Goal: Information Seeking & Learning: Understand process/instructions

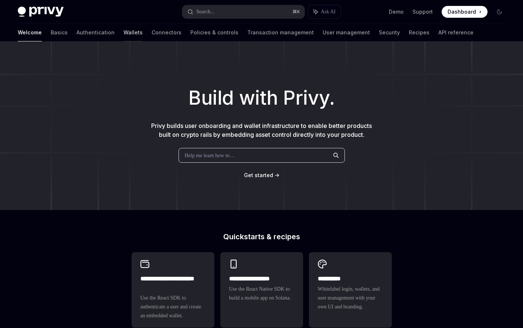
click at [124, 34] on link "Wallets" at bounding box center [133, 33] width 19 height 18
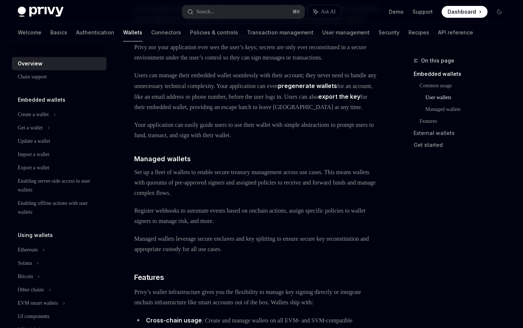
scroll to position [550, 0]
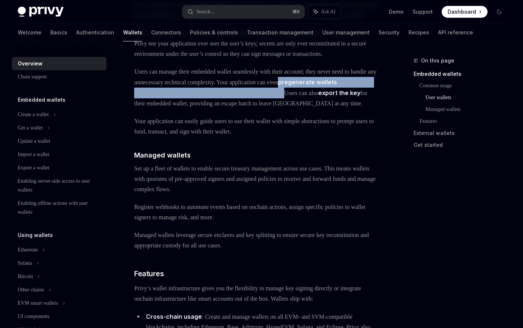
drag, startPoint x: 168, startPoint y: 154, endPoint x: 127, endPoint y: 139, distance: 43.2
click at [127, 139] on div "Overview OpenAI Open in ChatGPT OpenAI Open in ChatGPT Privy builds wallet infr…" at bounding box center [187, 201] width 387 height 1391
click at [278, 86] on link "pregenerate wallets" at bounding box center [307, 82] width 59 height 8
type textarea "*"
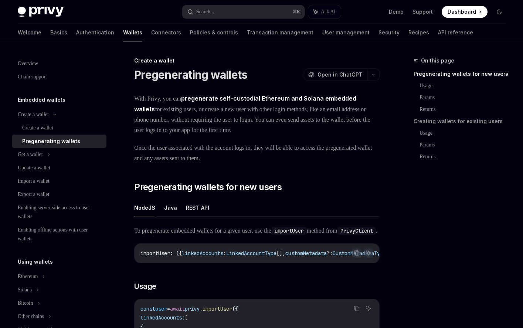
click at [182, 134] on span "With Privy, you can pregenerate self-custodial Ethereum and Solana embedded wal…" at bounding box center [257, 114] width 246 height 42
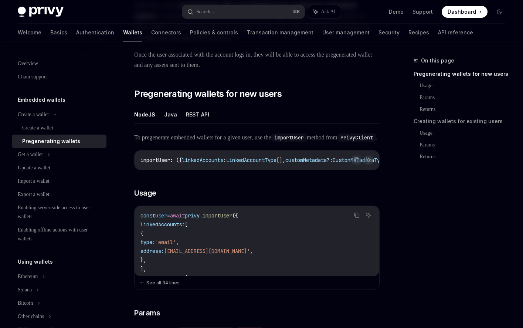
scroll to position [254, 0]
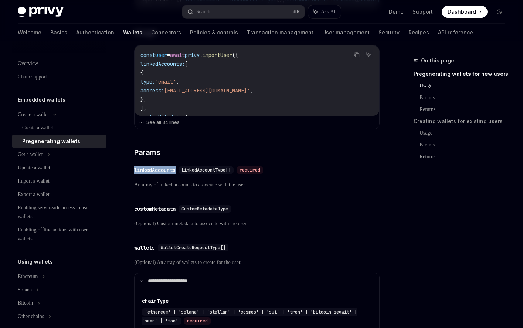
drag, startPoint x: 128, startPoint y: 182, endPoint x: 179, endPoint y: 183, distance: 50.7
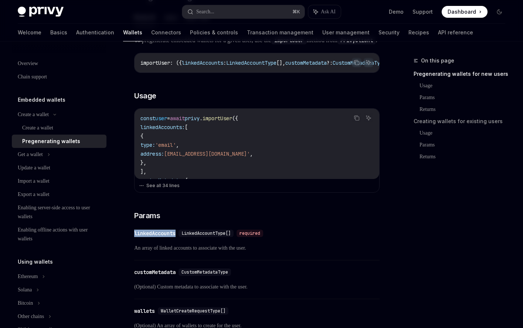
scroll to position [196, 0]
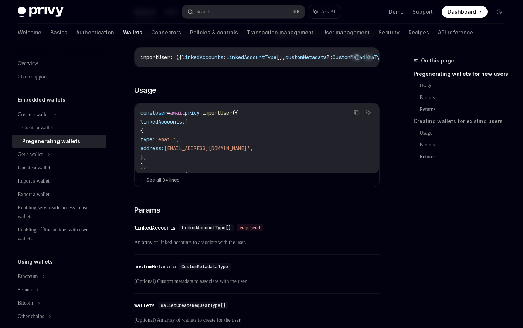
drag, startPoint x: 144, startPoint y: 257, endPoint x: 247, endPoint y: 254, distance: 103.6
click at [247, 247] on span "An array of linked accounts to associate with the user." at bounding box center [257, 242] width 246 height 9
click at [176, 143] on span "'email'" at bounding box center [165, 139] width 21 height 7
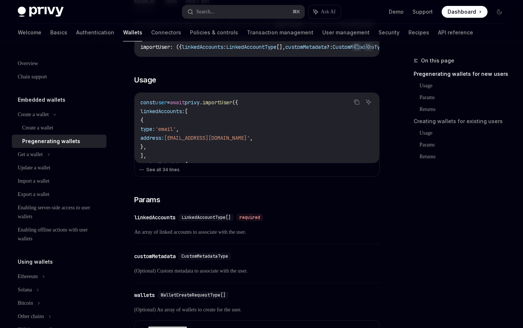
scroll to position [212, 0]
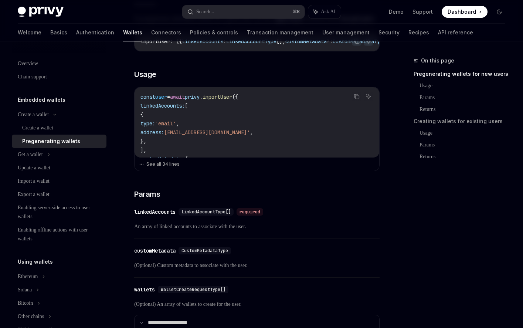
click at [155, 127] on span "type:" at bounding box center [148, 123] width 15 height 7
click at [153, 169] on button "See all 34 lines" at bounding box center [257, 164] width 236 height 10
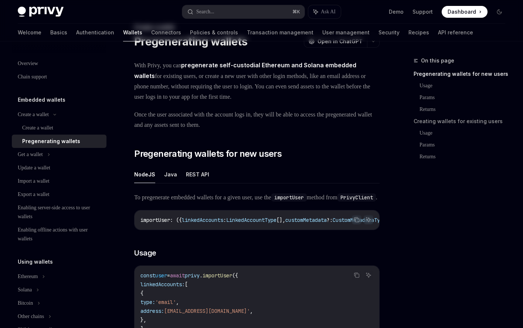
scroll to position [0, 0]
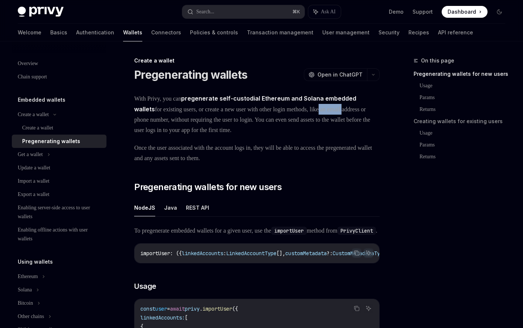
drag, startPoint x: 345, startPoint y: 110, endPoint x: 375, endPoint y: 111, distance: 30.0
click at [377, 109] on span "With Privy, you can pregenerate self-custodial Ethereum and Solana embedded wal…" at bounding box center [257, 114] width 246 height 42
click at [195, 116] on span "With Privy, you can pregenerate self-custodial Ethereum and Solana embedded wal…" at bounding box center [257, 114] width 246 height 42
drag, startPoint x: 152, startPoint y: 120, endPoint x: 202, endPoint y: 116, distance: 49.3
click at [202, 116] on span "With Privy, you can pregenerate self-custodial Ethereum and Solana embedded wal…" at bounding box center [257, 114] width 246 height 42
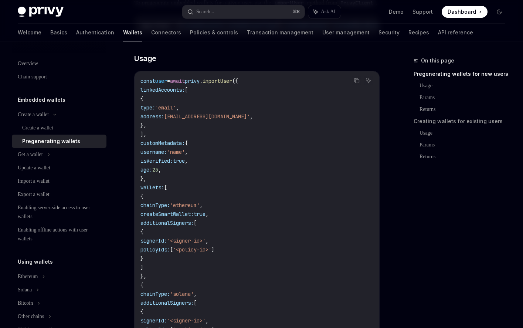
scroll to position [218, 0]
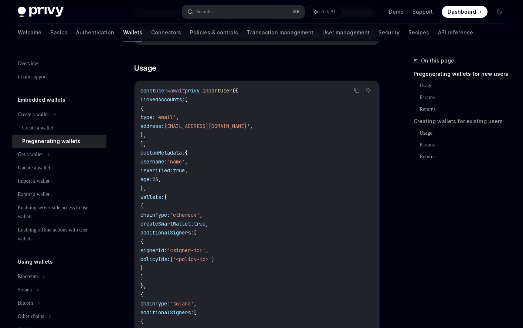
click at [433, 132] on link "Usage" at bounding box center [466, 133] width 92 height 12
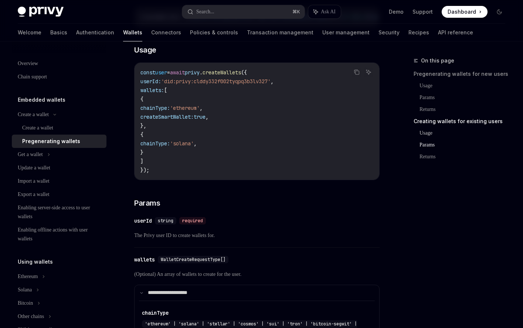
scroll to position [1203, 0]
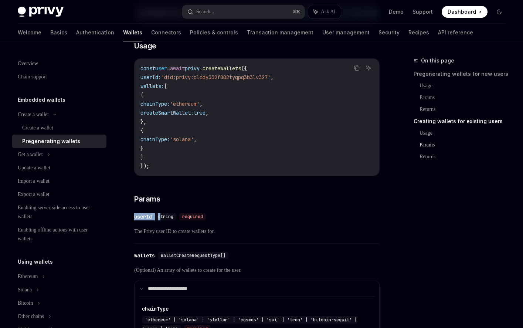
drag, startPoint x: 133, startPoint y: 230, endPoint x: 163, endPoint y: 233, distance: 29.4
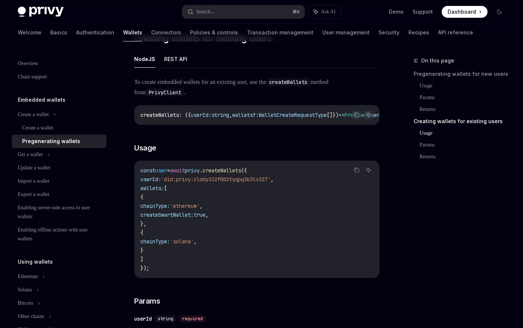
click at [238, 96] on span "To create embedded wallets for an existing user, use the createWallets method f…" at bounding box center [257, 87] width 246 height 21
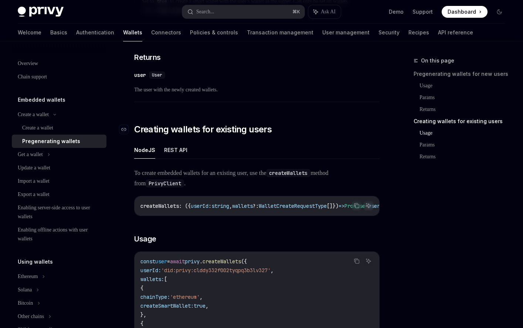
scroll to position [807, 0]
